Goal: Task Accomplishment & Management: Manage account settings

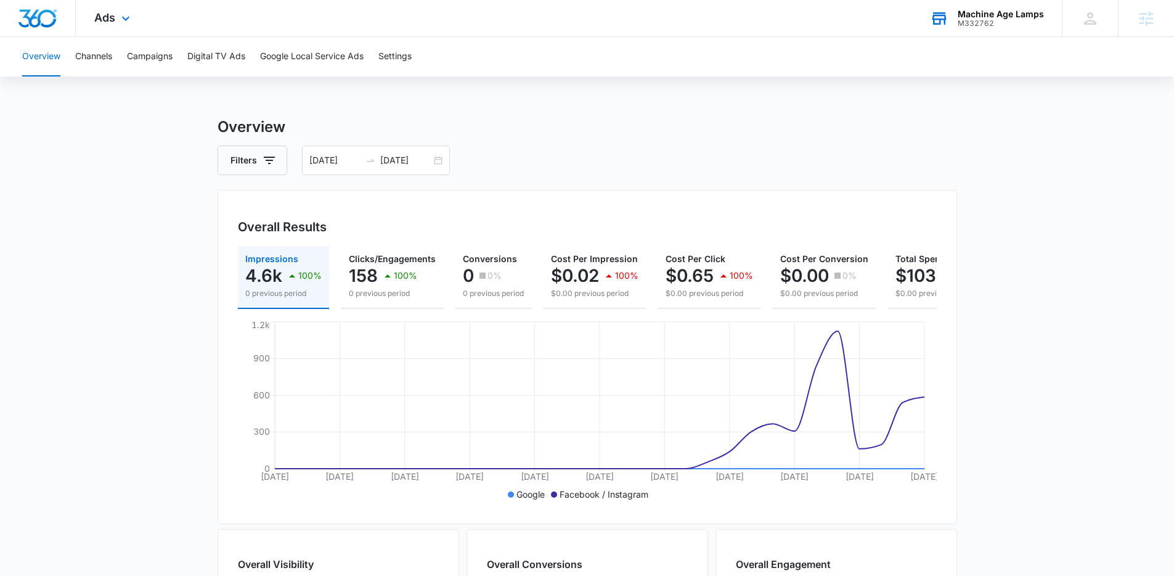
click at [992, 25] on div "M332762" at bounding box center [1001, 23] width 86 height 9
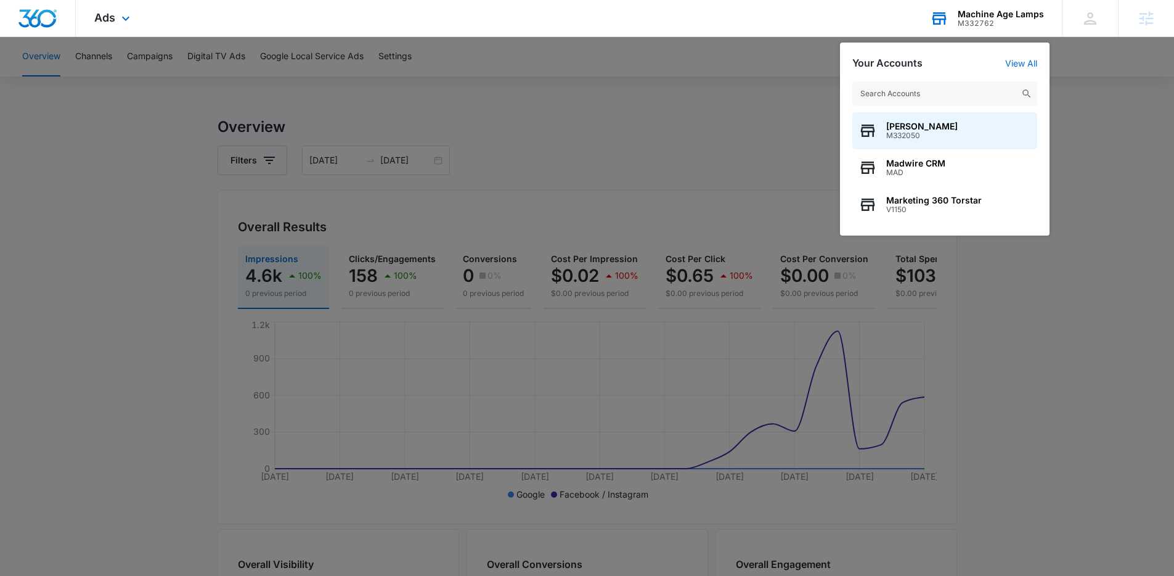
click at [925, 96] on input "text" at bounding box center [945, 93] width 185 height 25
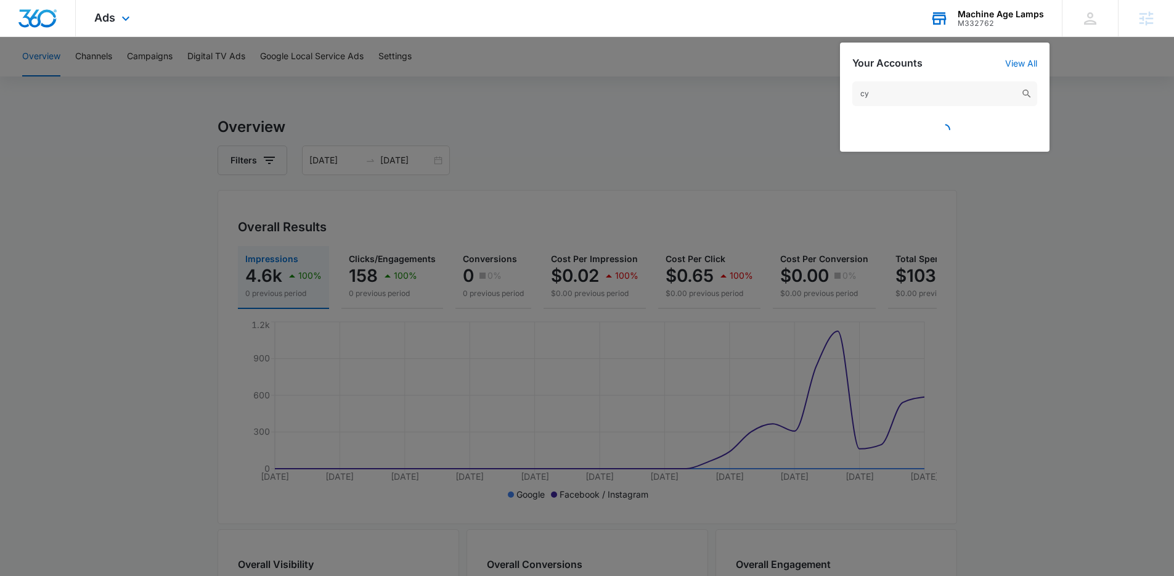
type input "c"
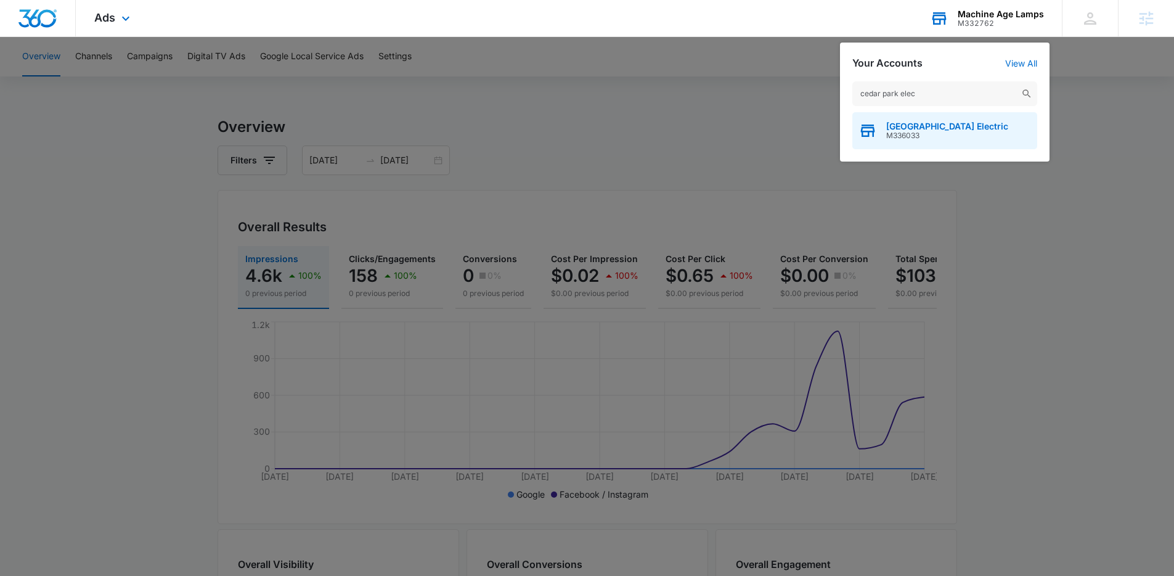
type input "cedar park elec"
click at [920, 131] on span "M336033" at bounding box center [947, 135] width 122 height 9
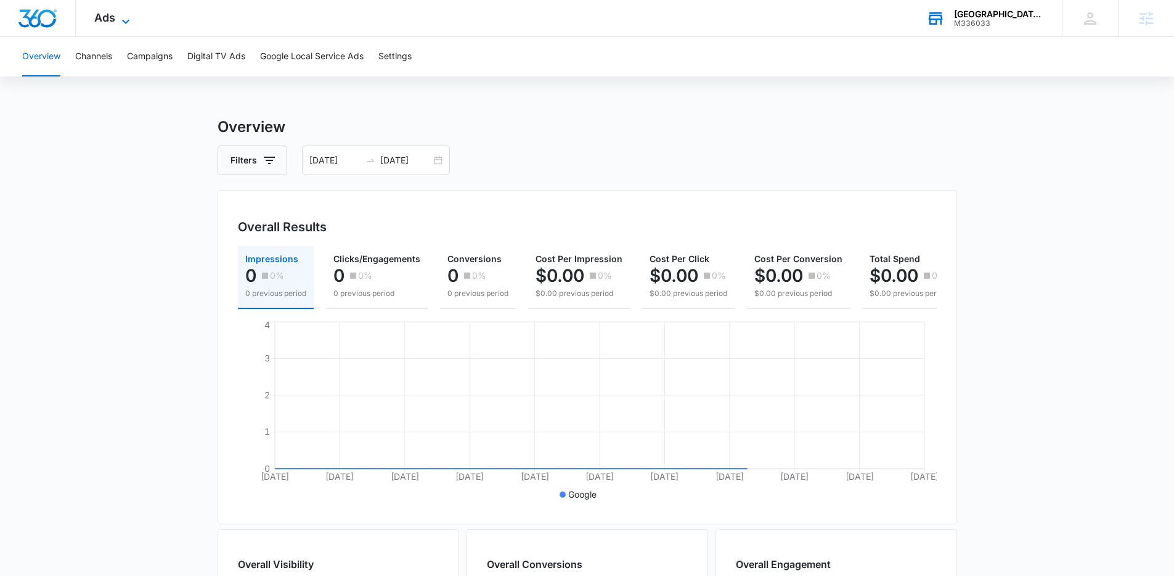
click at [108, 17] on span "Ads" at bounding box center [104, 17] width 21 height 13
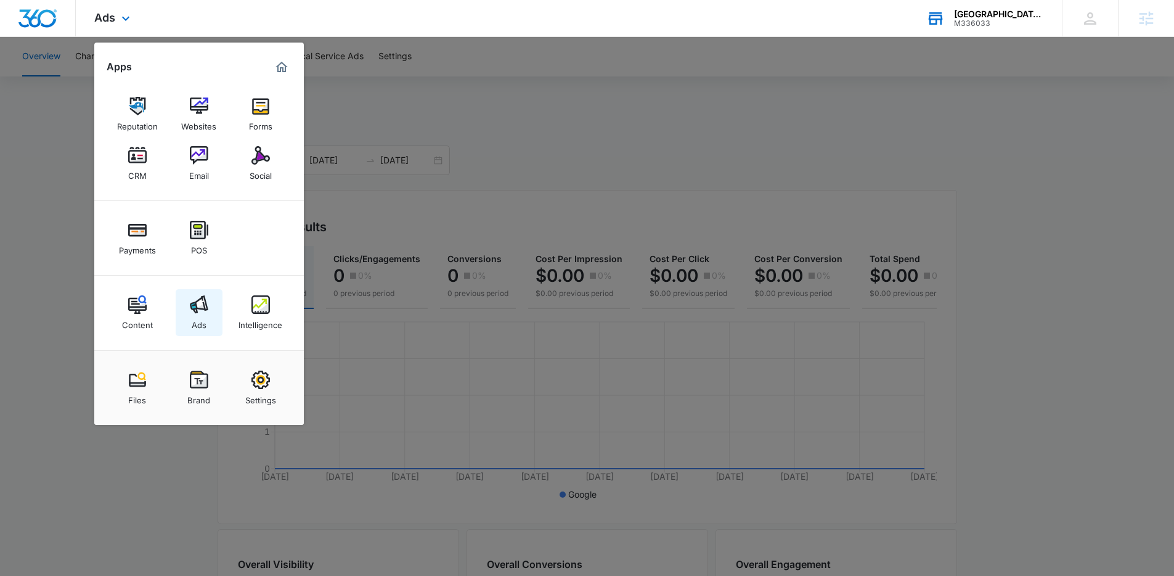
click at [195, 324] on div "Ads" at bounding box center [199, 322] width 15 height 16
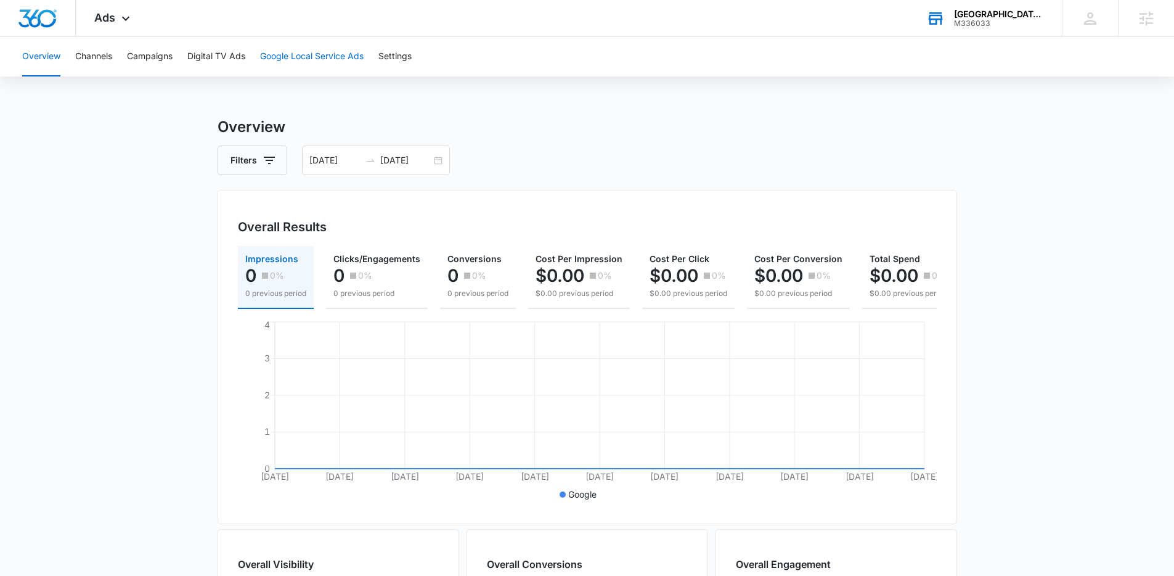
click at [305, 76] on button "Google Local Service Ads" at bounding box center [312, 56] width 104 height 39
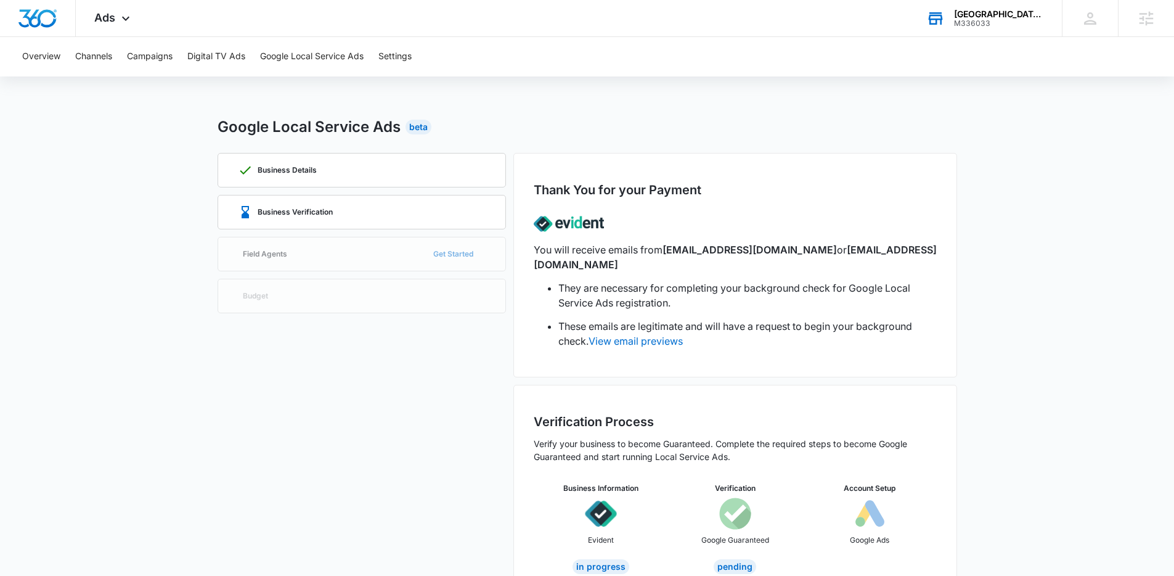
scroll to position [18, 0]
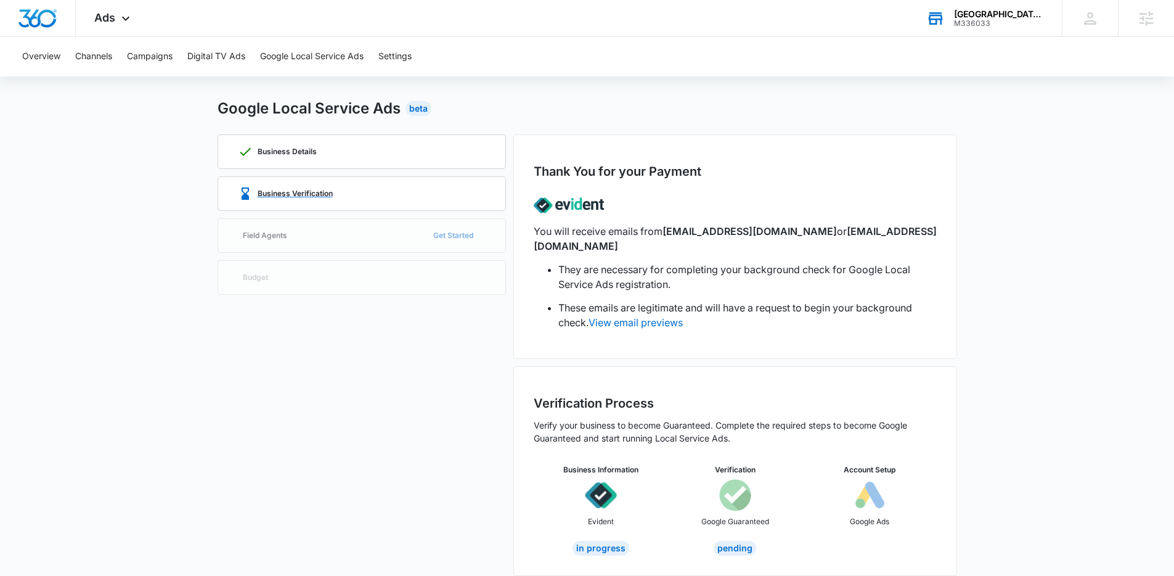
click at [347, 195] on div "Business Verification" at bounding box center [362, 193] width 248 height 33
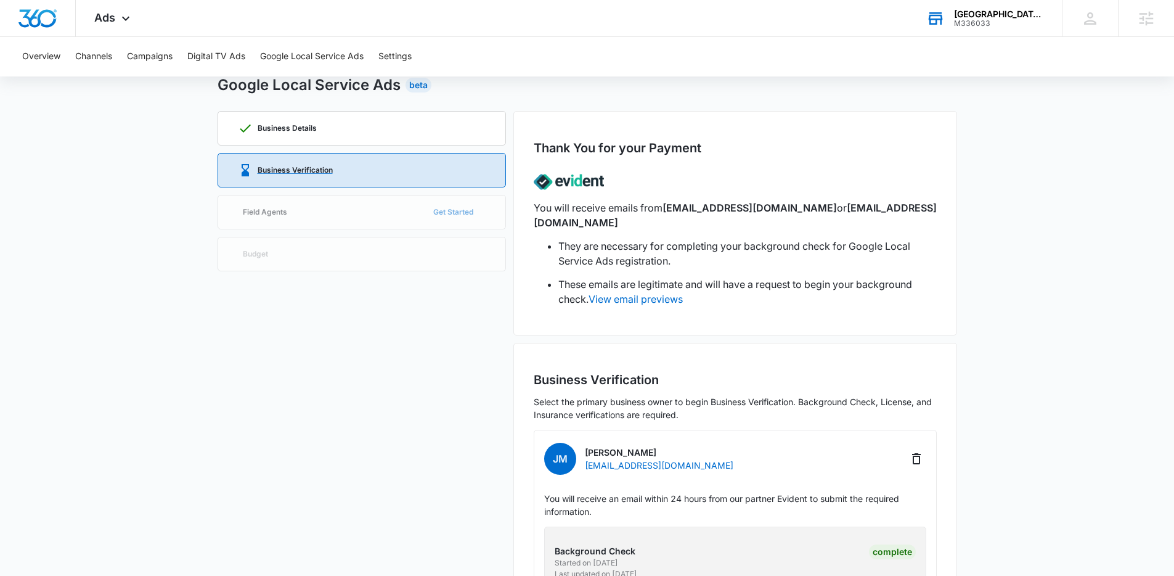
scroll to position [305, 0]
